Goal: Task Accomplishment & Management: Manage account settings

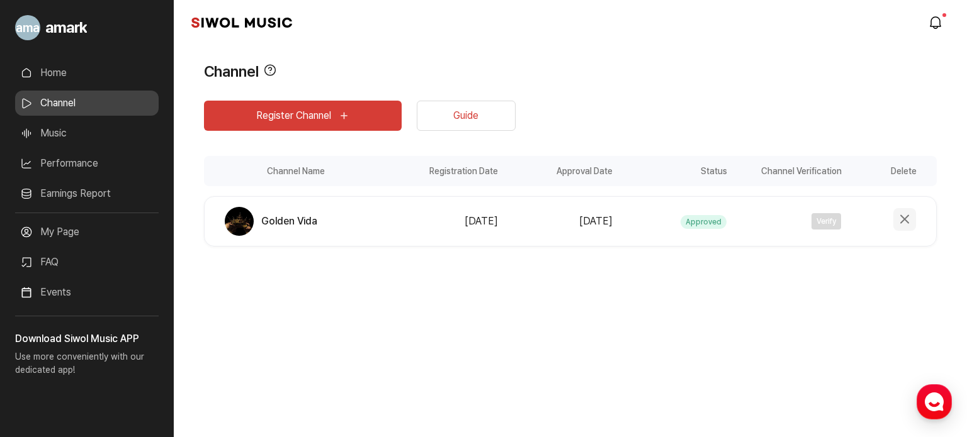
click at [899, 219] on button "Delete Channel" at bounding box center [904, 219] width 23 height 23
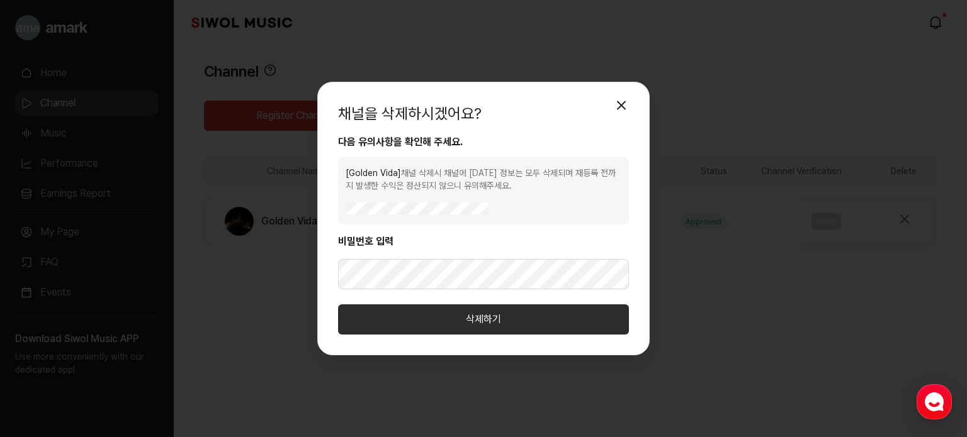
click at [523, 324] on button "삭제하기" at bounding box center [483, 320] width 291 height 30
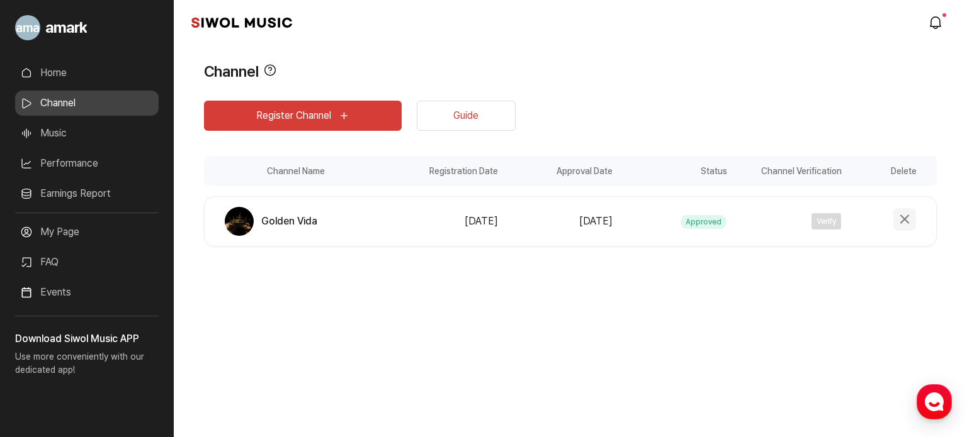
click at [901, 220] on button "Delete Channel" at bounding box center [904, 219] width 23 height 23
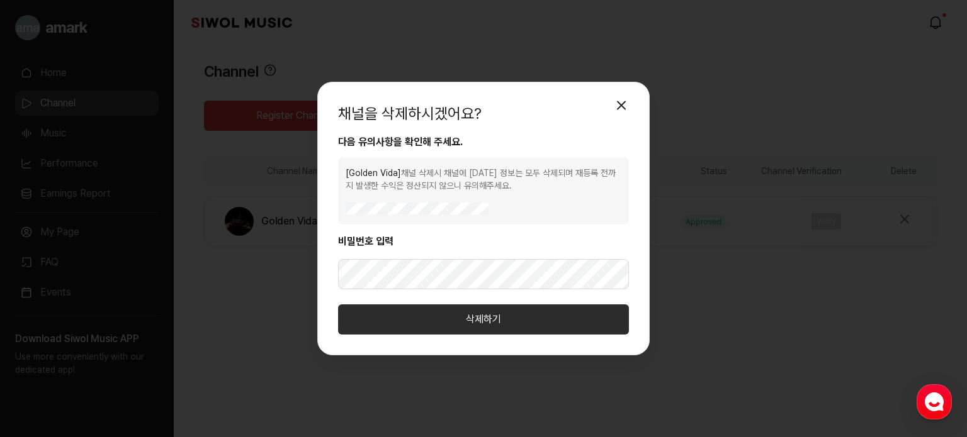
click at [458, 324] on button "삭제하기" at bounding box center [483, 320] width 291 height 30
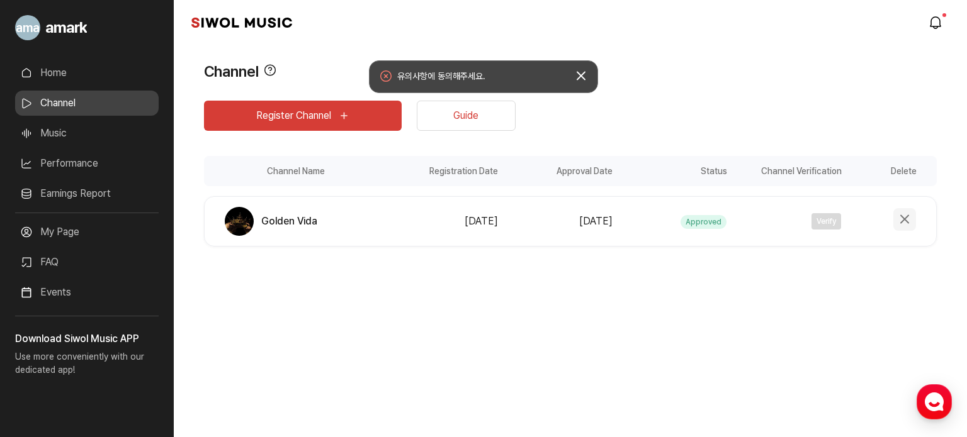
click at [908, 211] on button "Delete Channel" at bounding box center [904, 219] width 23 height 23
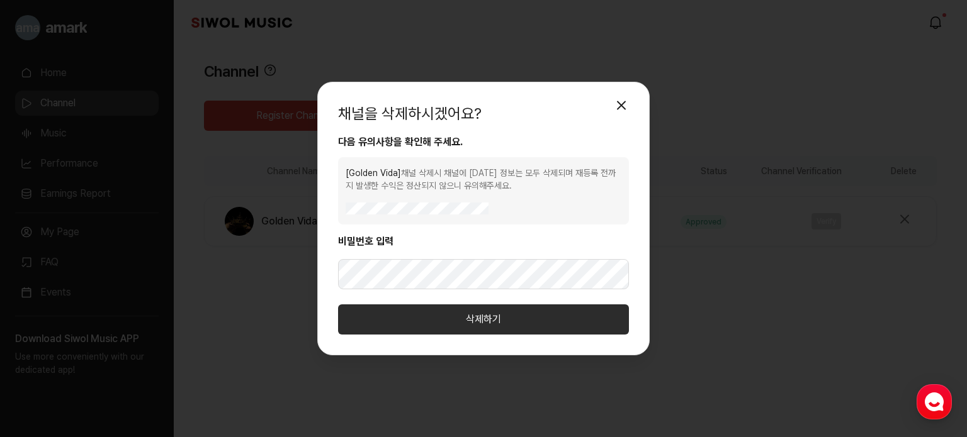
click at [414, 308] on button "삭제하기" at bounding box center [483, 320] width 291 height 30
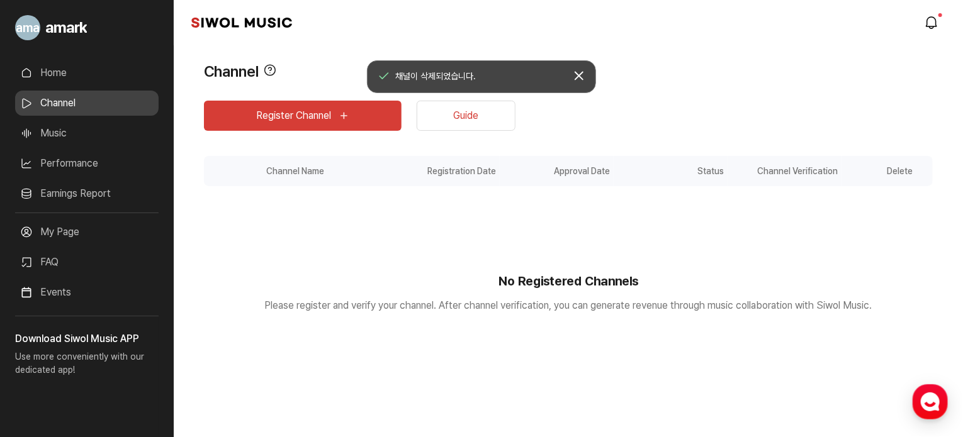
click at [891, 85] on div "Register Channel Guide Channel Name Registration Date Approval Date Status Chan…" at bounding box center [568, 260] width 729 height 355
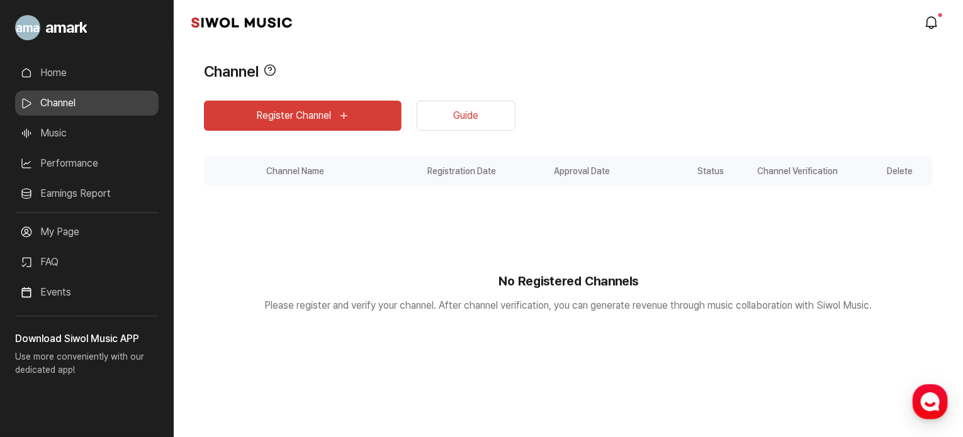
click at [50, 75] on link "Home" at bounding box center [86, 72] width 143 height 25
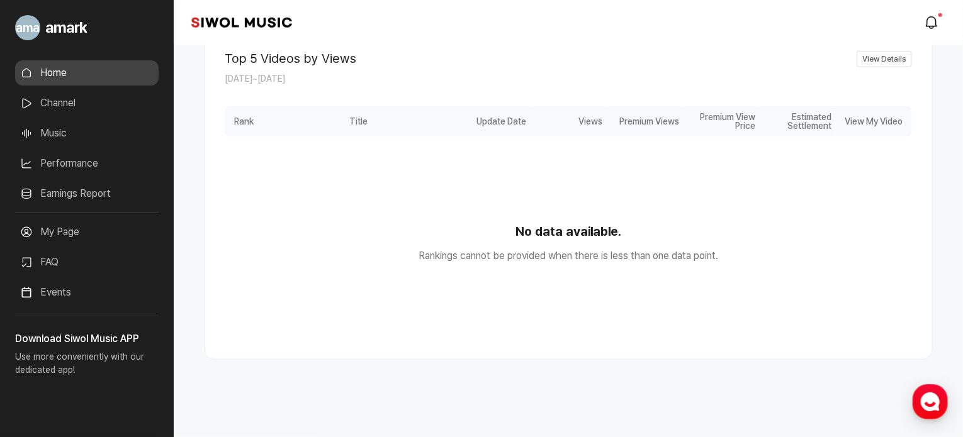
scroll to position [682, 0]
